Goal: Answer question/provide support

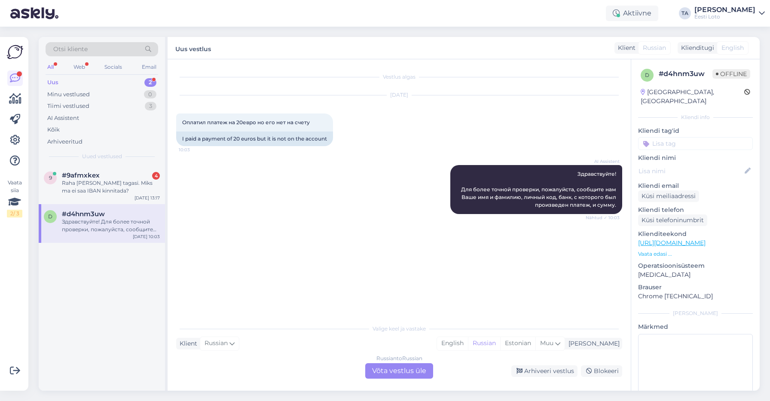
click at [56, 82] on div "Uus" at bounding box center [52, 82] width 11 height 9
click at [107, 183] on div "Raha [PERSON_NAME] tagasi. Miks ma ei saa IBAN kinnitada?" at bounding box center [111, 186] width 98 height 15
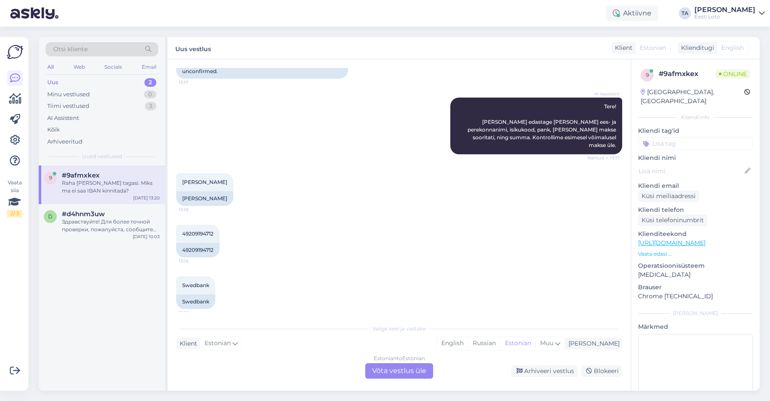
scroll to position [85, 0]
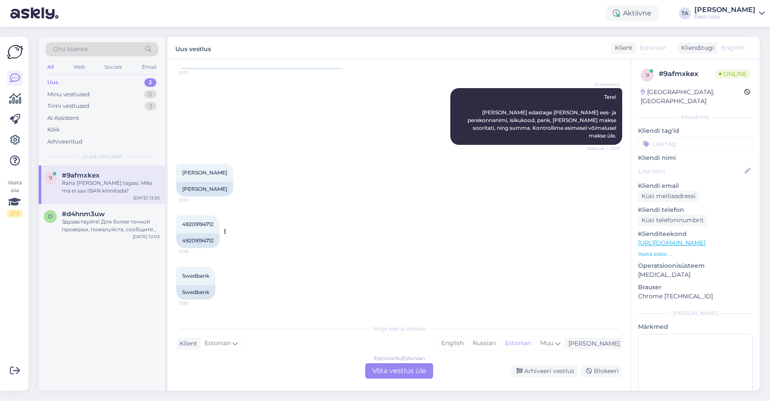
click at [207, 226] on span "49209194712" at bounding box center [197, 224] width 31 height 6
copy span "49209194712"
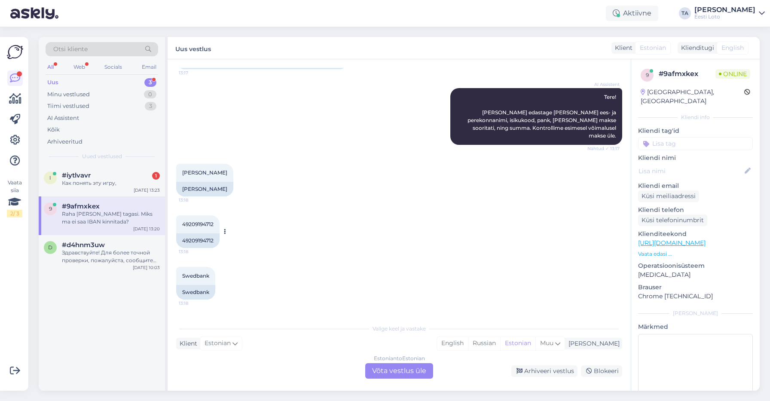
click at [204, 239] on div "49209194712" at bounding box center [197, 240] width 43 height 15
copy div "49209194712"
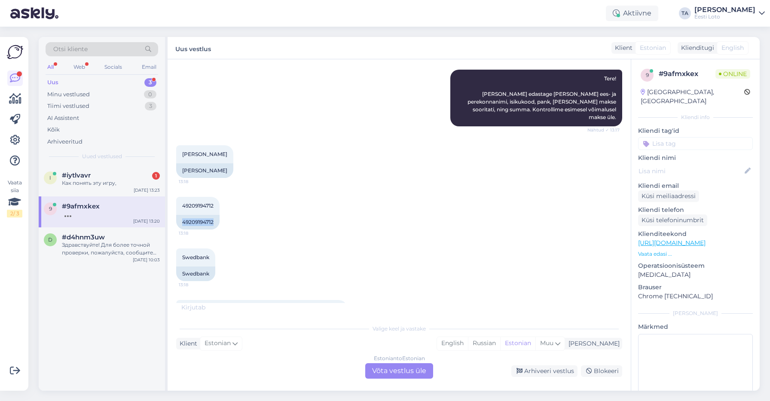
scroll to position [185, 0]
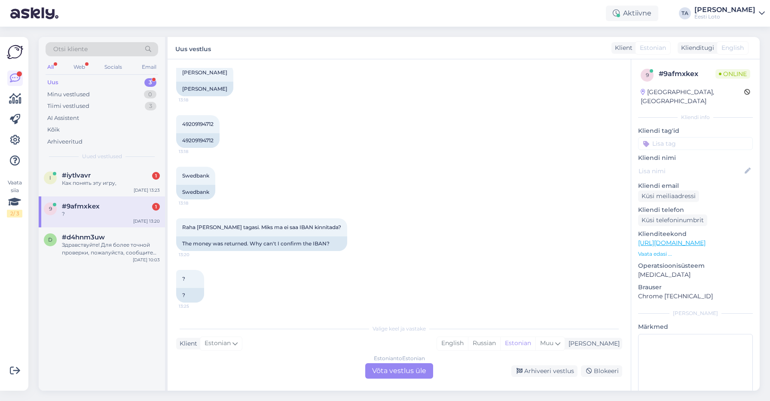
click at [404, 370] on div "Estonian to Estonian Võta vestlus üle" at bounding box center [399, 370] width 68 height 15
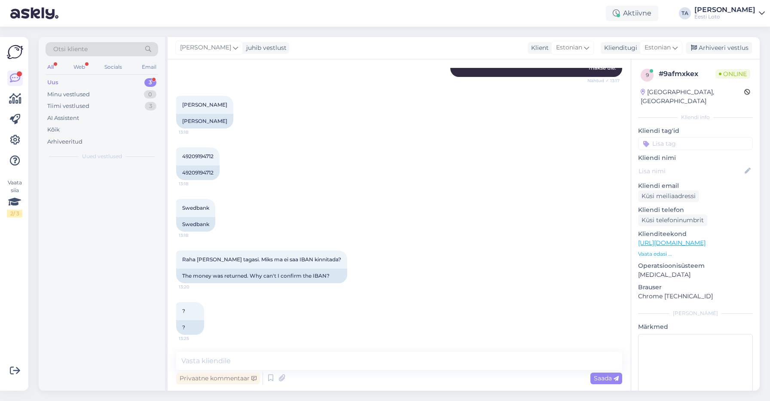
scroll to position [153, 0]
click at [268, 357] on textarea at bounding box center [399, 361] width 446 height 18
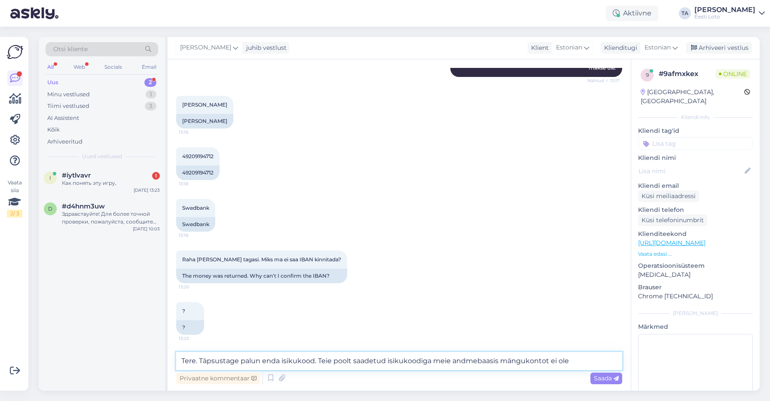
type textarea "Tere. Täpsustage palun enda isikukood. Teie poolt saadetud isikukoodiga meie an…"
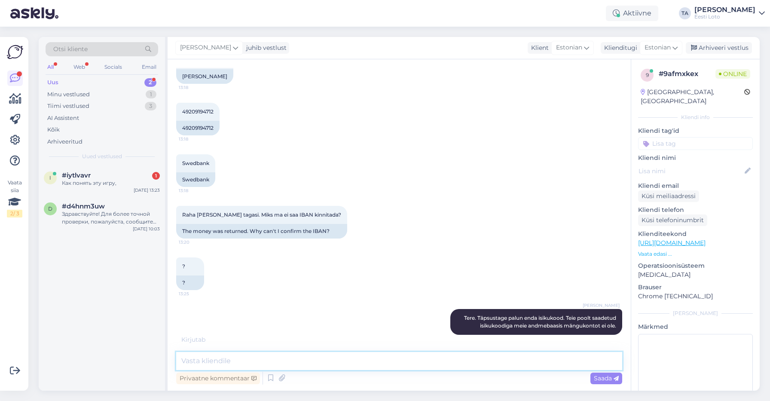
scroll to position [234, 0]
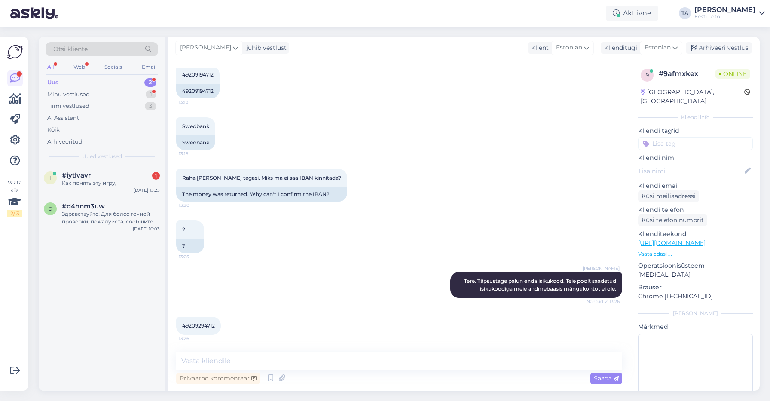
click at [194, 326] on span "49209294712" at bounding box center [198, 325] width 33 height 6
copy span "49209294712"
click at [243, 364] on textarea at bounding box center [399, 361] width 446 height 18
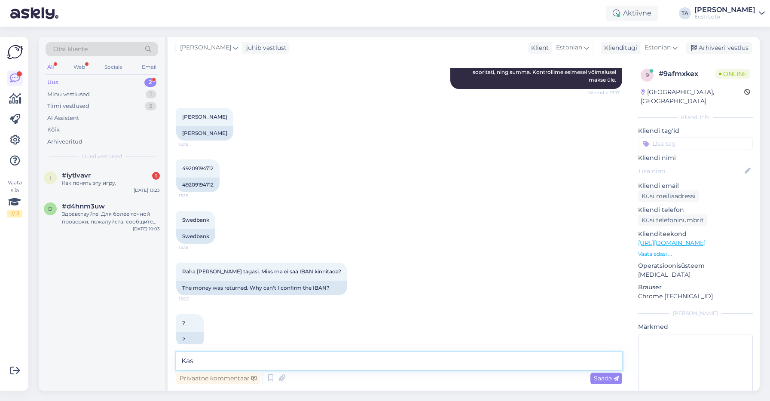
scroll to position [143, 0]
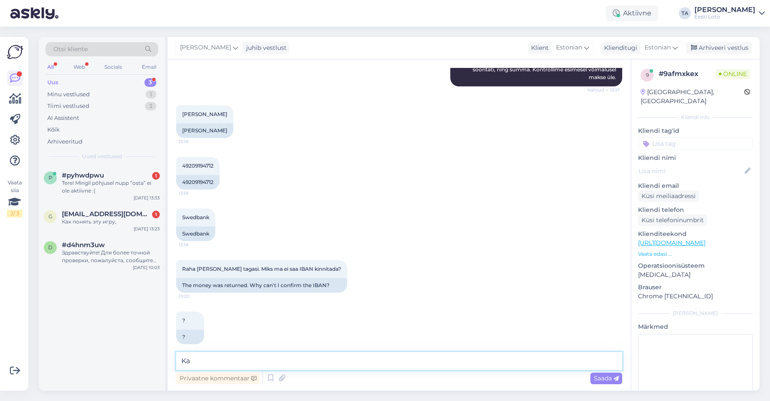
type textarea "K"
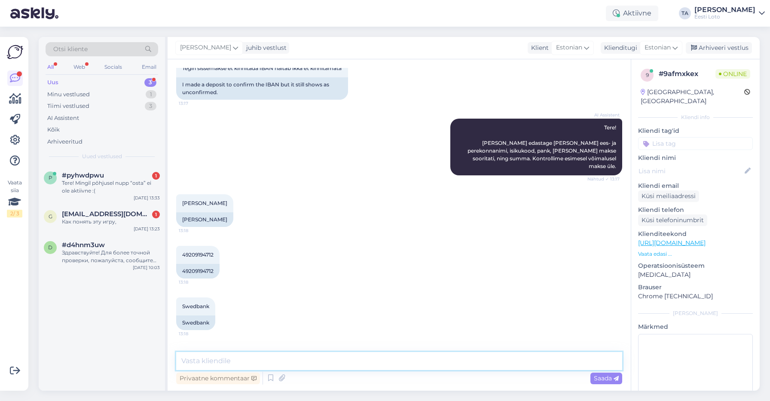
scroll to position [234, 0]
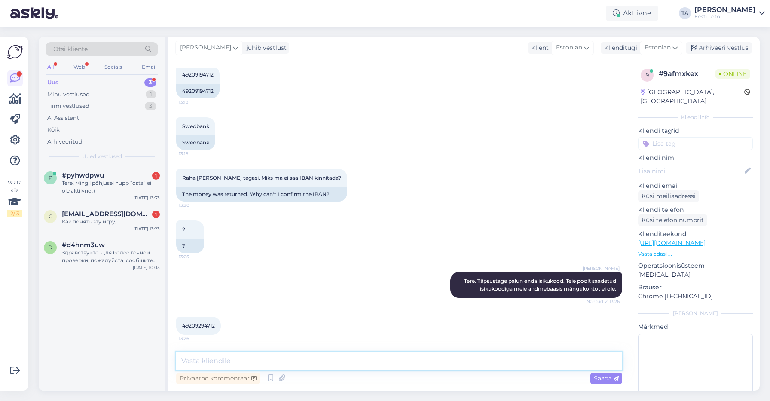
paste textarea "Tere Täname, et täpsustasite. Maksed õnnestuvad ainult sel juhul, kui Eesti Lot…"
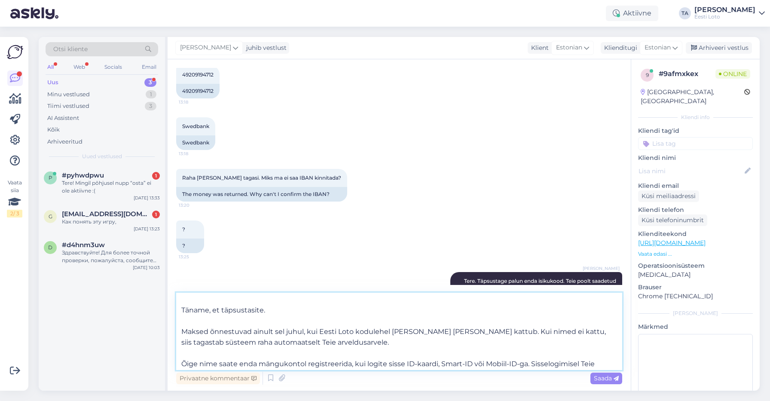
scroll to position [0, 0]
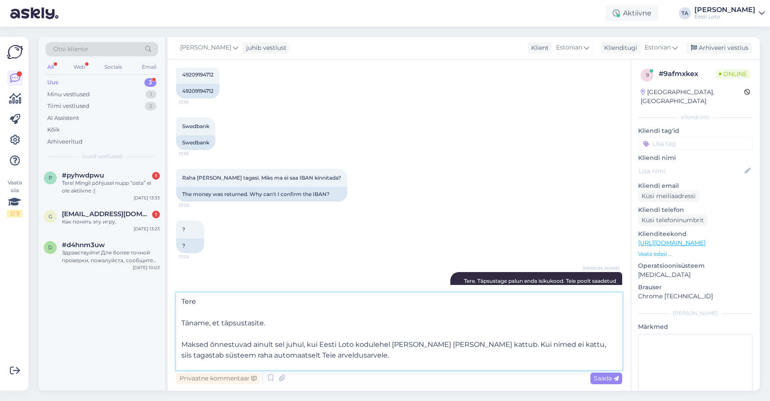
click at [180, 315] on textarea "Tere Täname, et täpsustasite. Maksed õnnestuvad ainult sel juhul, kui Eesti Lot…" at bounding box center [399, 331] width 446 height 77
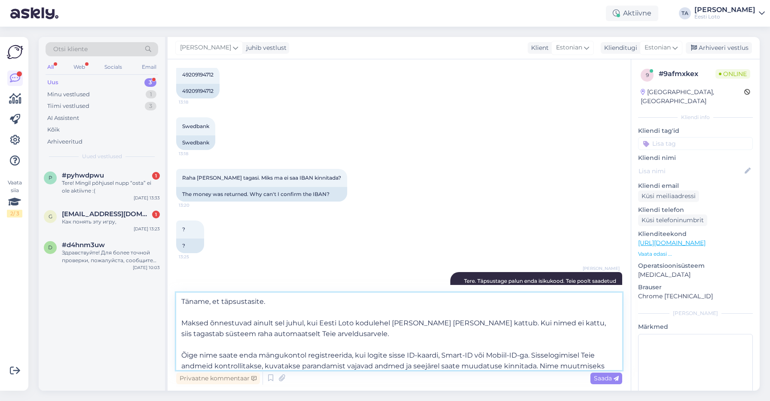
click at [181, 315] on textarea "Täname, et täpsustasite. Maksed õnnestuvad ainult sel juhul, kui Eesti Loto kod…" at bounding box center [399, 331] width 446 height 77
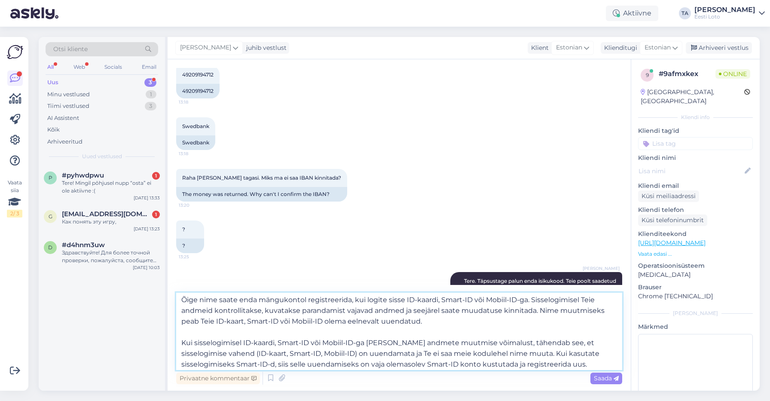
scroll to position [58, 0]
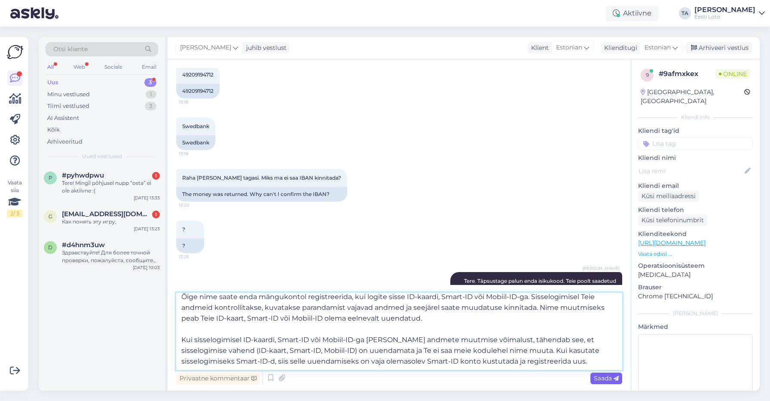
type textarea "Täname, et täpsustasite. Maksed õnnestuvad ainult sel juhul, kui Eesti Loto kod…"
click at [598, 378] on span "Saada" at bounding box center [606, 378] width 25 height 8
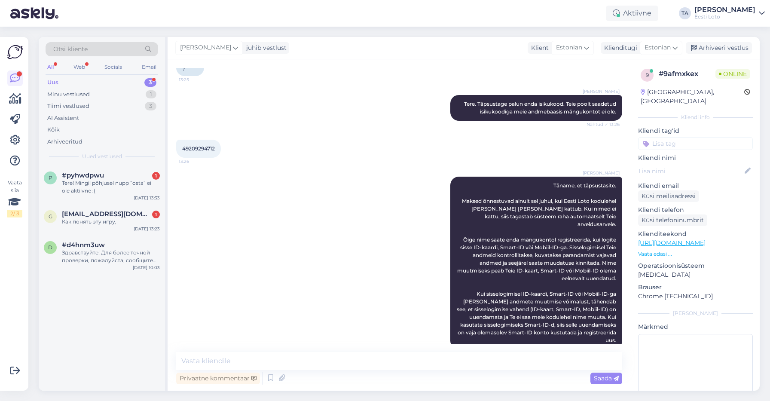
scroll to position [412, 0]
click at [685, 137] on input at bounding box center [695, 143] width 115 height 13
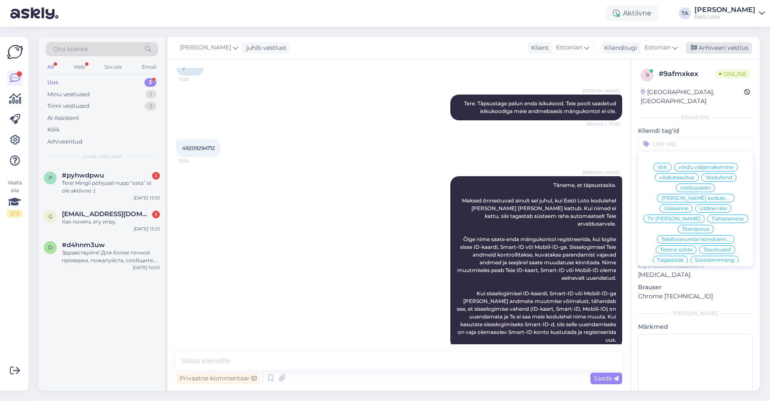
click at [709, 45] on div "Arhiveeri vestlus" at bounding box center [719, 48] width 66 height 12
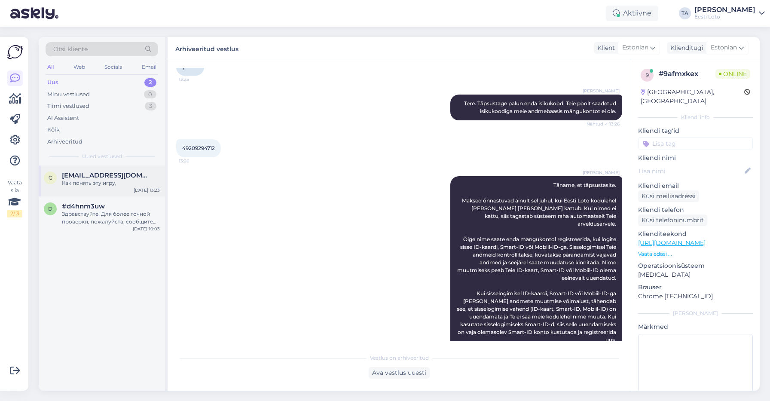
click at [90, 173] on span "[EMAIL_ADDRESS][DOMAIN_NAME]" at bounding box center [106, 175] width 89 height 8
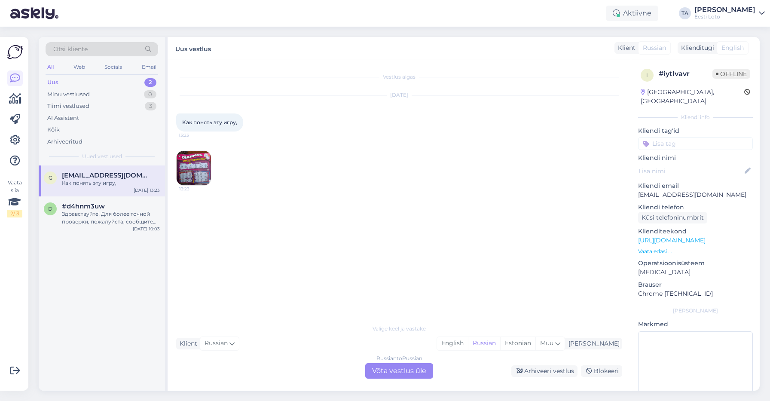
scroll to position [0, 0]
click at [192, 174] on img at bounding box center [194, 168] width 34 height 34
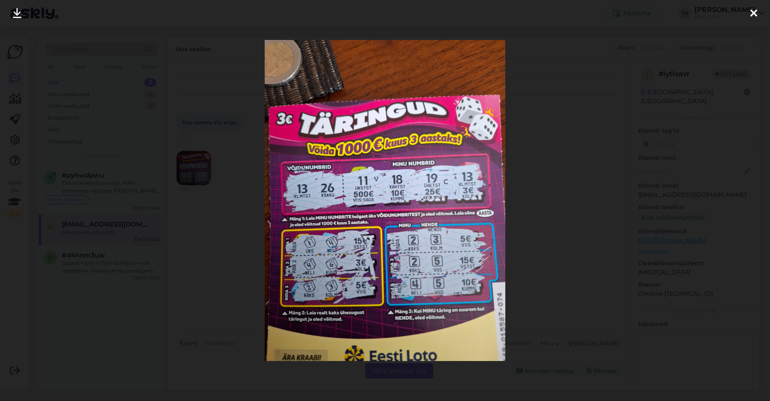
click at [753, 13] on icon at bounding box center [753, 13] width 7 height 11
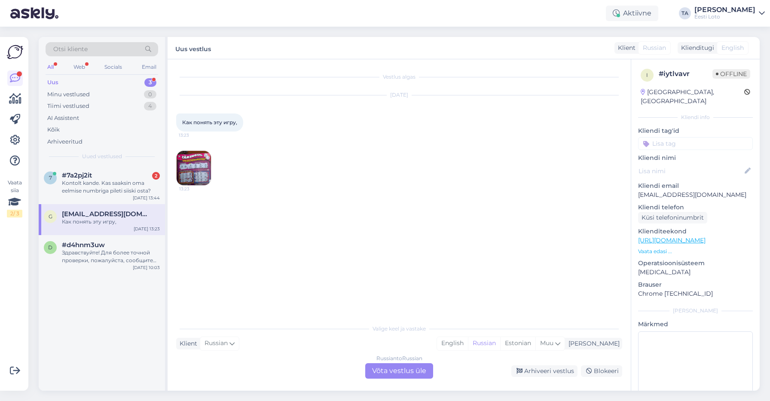
click at [130, 219] on div "Как понять эту игру," at bounding box center [111, 222] width 98 height 8
click at [612, 344] on div "[PERSON_NAME]" at bounding box center [592, 343] width 55 height 9
type input "est"
click at [541, 321] on link "Estonian" at bounding box center [529, 322] width 95 height 14
click at [381, 370] on div "Russian to Estonian Võta vestlus üle" at bounding box center [399, 370] width 68 height 15
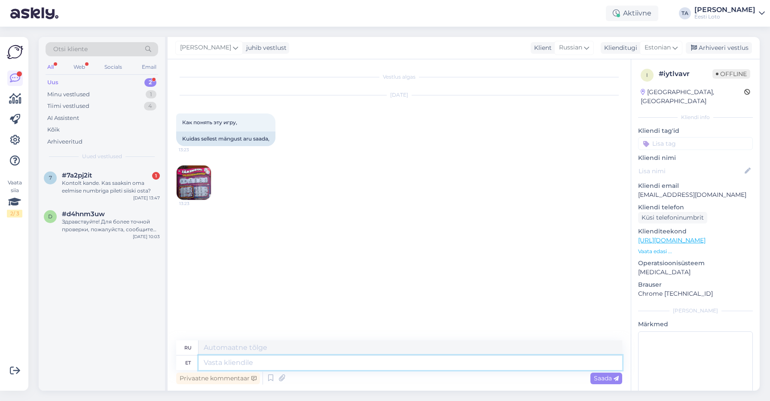
click at [208, 366] on textarea at bounding box center [411, 362] width 424 height 15
type textarea "Teie"
type textarea "Твой"
type textarea "Teie piletil"
type textarea "На вашем билете"
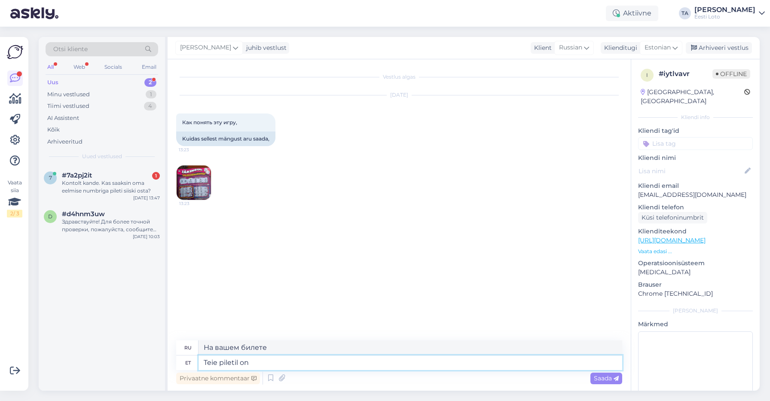
type textarea "Teie piletil on"
type textarea "Ваш билет имеет"
type textarea "Teie piletil on [PERSON_NAME]"
type textarea "Ваш билет выигрышный."
click at [182, 192] on img at bounding box center [194, 182] width 34 height 34
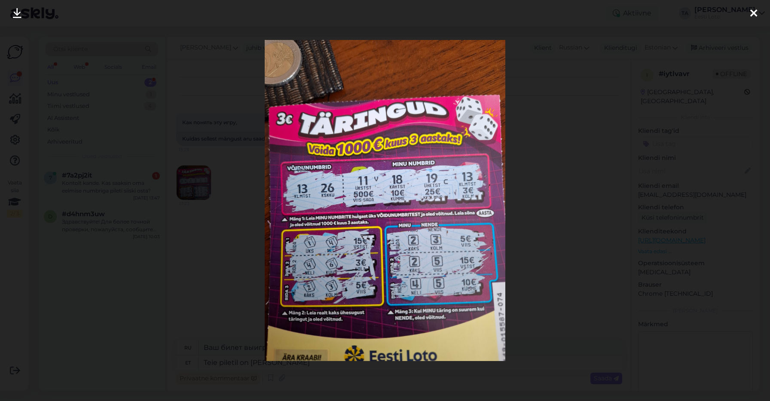
click at [755, 13] on icon at bounding box center [753, 13] width 7 height 11
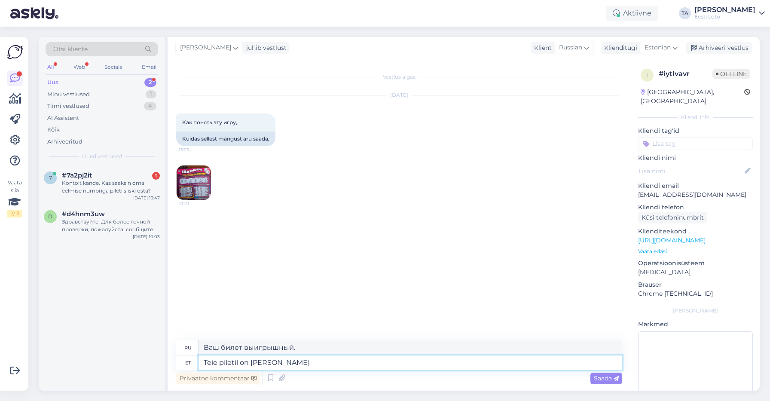
click at [309, 365] on textarea "Teie piletil on [PERSON_NAME]" at bounding box center [411, 362] width 424 height 15
type textarea "Teie piletil on [PERSON_NAME], m"
type textarea "Ваш билет выигрышный,"
type textarea "Teie piletil on [PERSON_NAME], [PERSON_NAME]"
type textarea "Ваш билет имеет выигрыш в игре"
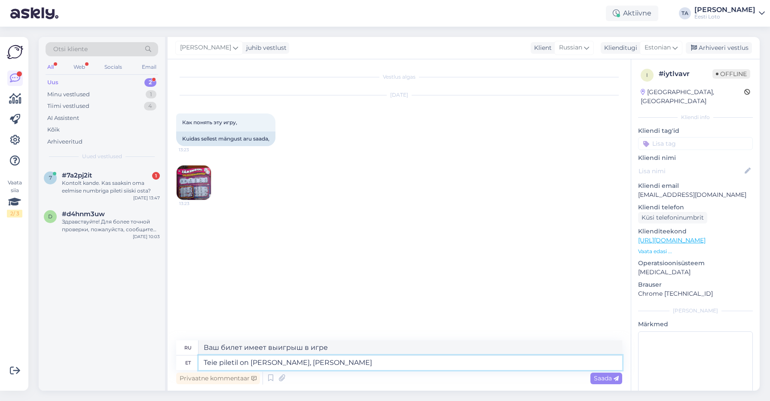
type textarea "Teie piletil on [PERSON_NAME], [PERSON_NAME] 1"
type textarea "Ваш билет выигрышный в игре 1"
type textarea "Teie piletil on [PERSON_NAME], [PERSON_NAME]"
type textarea "Ваш билет имеет выигрыш в игре"
type textarea "Teie piletil on [PERSON_NAME], [PERSON_NAME] number 1"
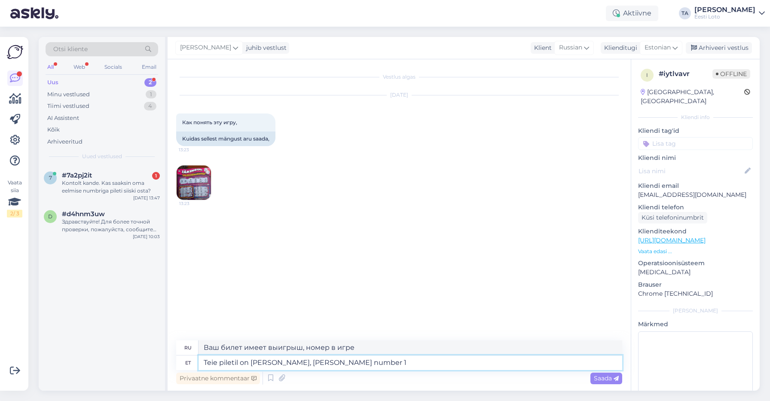
type textarea "Ваш билет — выигрышный, номер 1 в игре."
type textarea "Teie piletil on [PERSON_NAME], [PERSON_NAME] number 1."
click at [280, 380] on icon at bounding box center [282, 378] width 12 height 13
type textarea "Ваш билет выигрышный, номер 1 в игре."
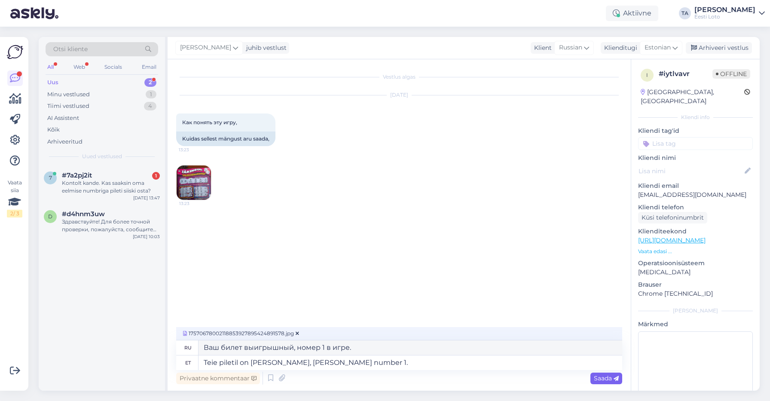
click at [604, 378] on span "Saada" at bounding box center [606, 378] width 25 height 8
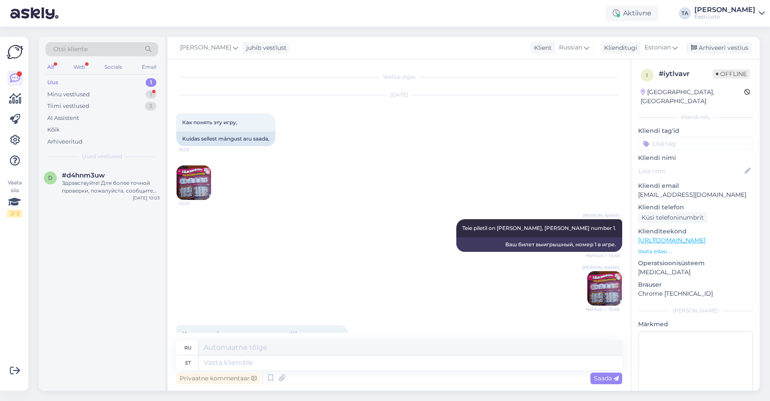
scroll to position [50, 0]
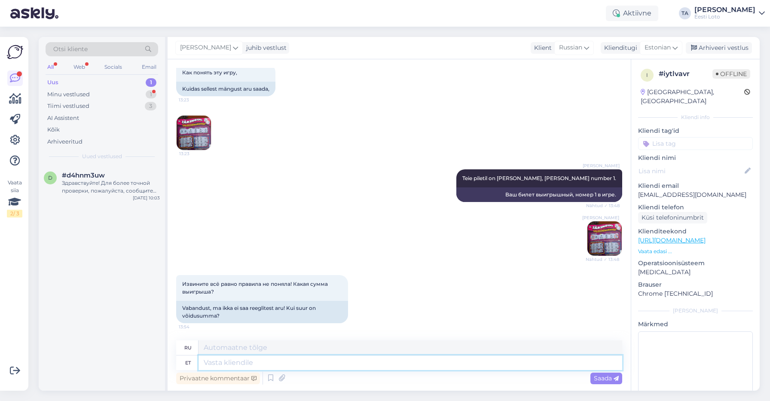
click at [214, 365] on textarea at bounding box center [411, 362] width 424 height 15
type textarea "Võidusumma"
type textarea "Сумма выигрыша"
type textarea "Võidusumma on"
type textarea "Сумма выигрыша составляет"
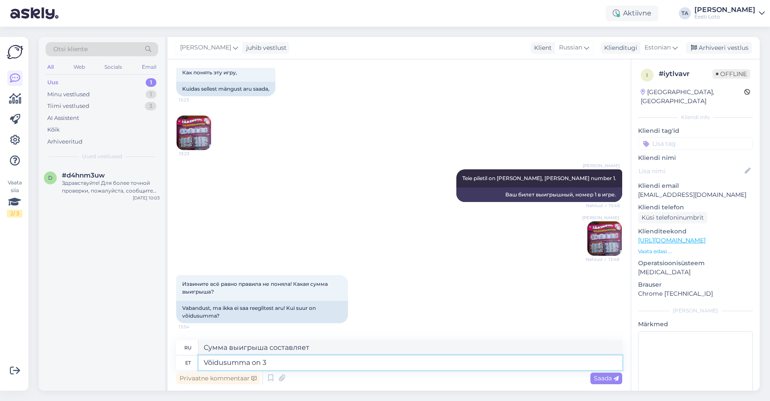
type textarea "Võidusumma on 3 e"
type textarea "Сумма выигрыша составляет 3"
type textarea "Võidusumma on 3 euot"
type textarea "Сумма выигрыша — 3 евро."
type textarea "Võidusumma on 3 euot"
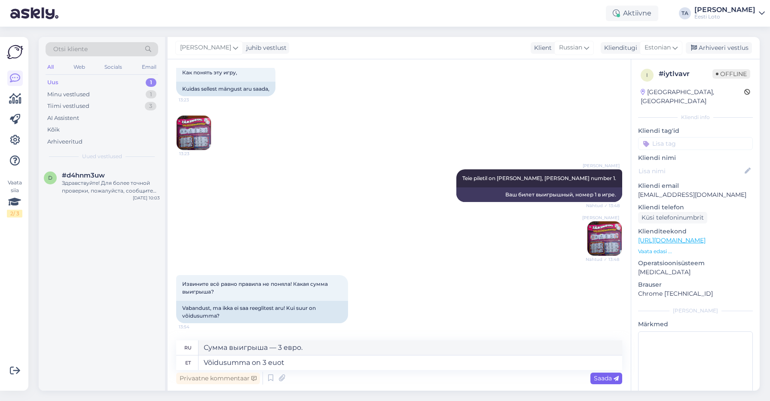
click at [594, 377] on span "Saada" at bounding box center [606, 378] width 25 height 8
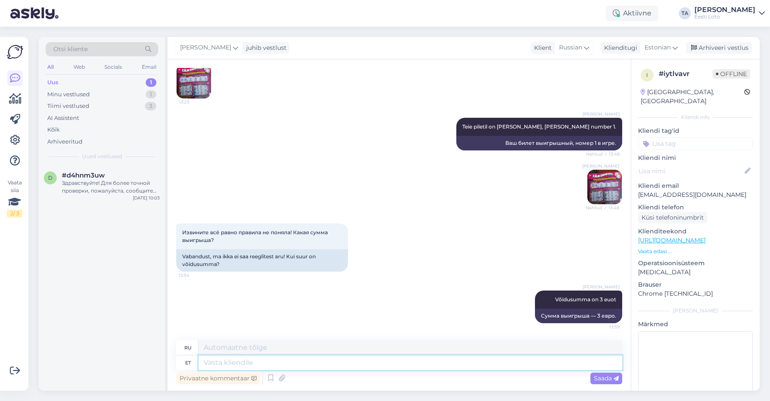
click at [249, 363] on textarea at bounding box center [411, 362] width 424 height 15
paste textarea "Руководство к игре: Игра 1: Игрок, нашедший среди «МОИХ НОМЕРОВ» (MINU NUMBRID)…"
type textarea "Руководство к игре: Игра 1: Игрок, нашедший среди «МОИХ НОМЕРОВ» (MINU NUMBRID)…"
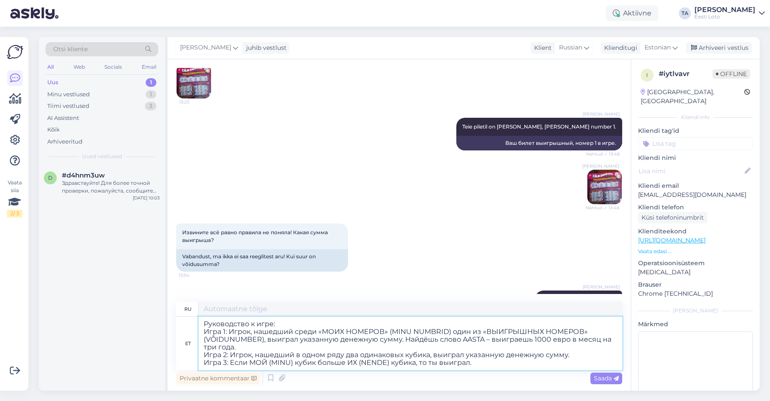
type textarea "Руководство к игре: Игра 1: Игрок, нашший среди «МОИХ НОМЕРОВ» (МОИ НОМЕРА) оди…"
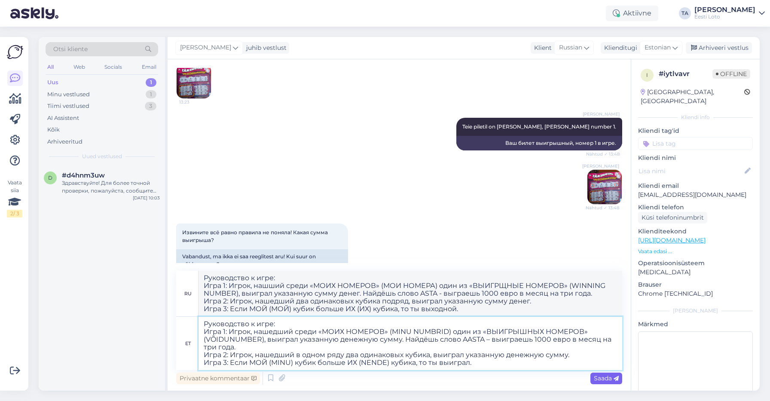
type textarea "Руководство к игре: Игра 1: Игрок, нашедший среди «МОИХ НОМЕРОВ» (MINU NUMBRID)…"
click at [598, 378] on span "Saada" at bounding box center [606, 378] width 25 height 8
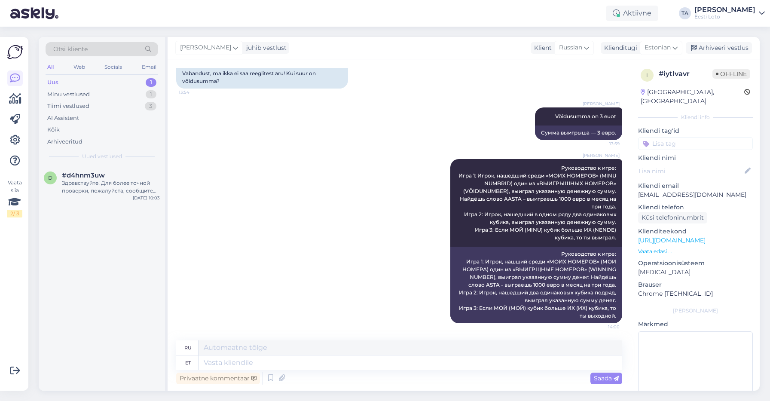
scroll to position [284, 0]
click at [711, 48] on div "Arhiveeri vestlus" at bounding box center [719, 48] width 66 height 12
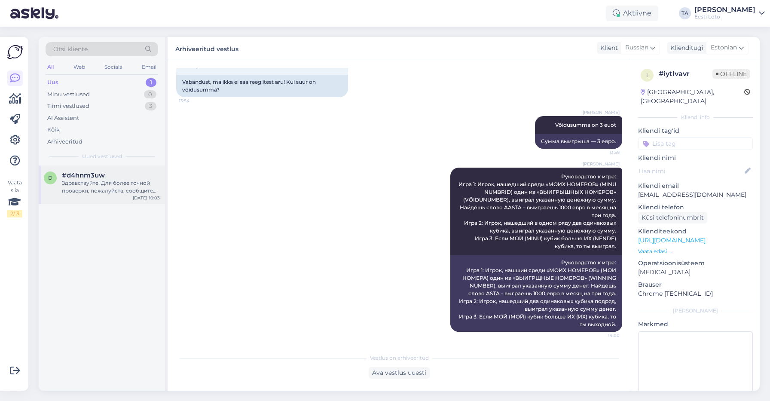
click at [107, 180] on div "Здравствуйте! Для более точной проверки, пожалуйста, сообщите нам Ваше имя и фа…" at bounding box center [111, 186] width 98 height 15
